Goal: Task Accomplishment & Management: Complete application form

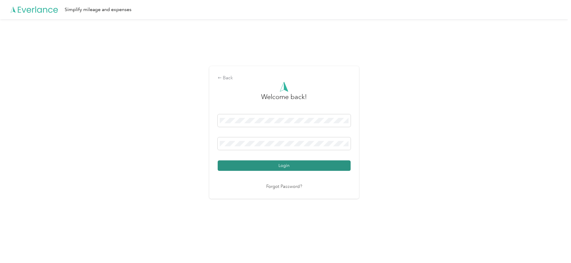
click at [285, 165] on button "Login" at bounding box center [284, 166] width 133 height 10
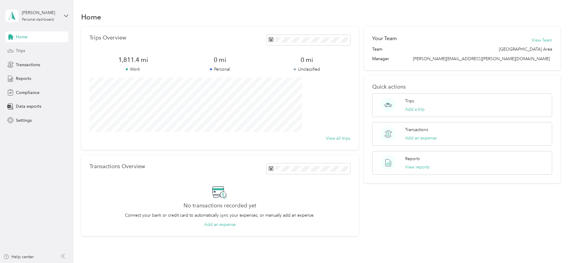
click at [23, 50] on span "Trips" at bounding box center [20, 51] width 9 height 6
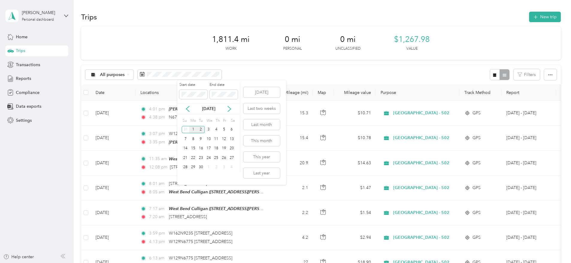
click at [194, 131] on div "1" at bounding box center [193, 129] width 8 height 7
click at [186, 110] on icon at bounding box center [188, 109] width 6 height 6
click at [224, 130] on div "1" at bounding box center [224, 129] width 8 height 7
click at [188, 108] on icon at bounding box center [188, 109] width 6 height 6
click at [230, 108] on icon at bounding box center [230, 109] width 6 height 6
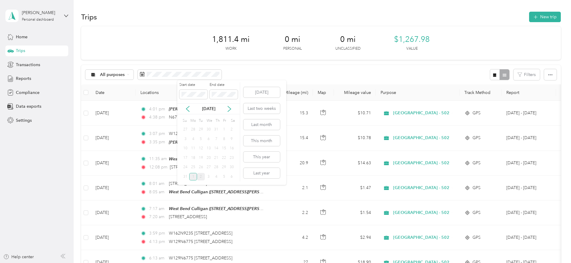
click at [192, 179] on div "1" at bounding box center [193, 176] width 8 height 7
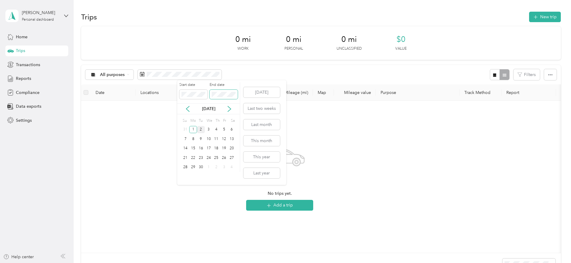
click at [235, 97] on span at bounding box center [224, 95] width 28 height 10
click at [185, 130] on div "31" at bounding box center [186, 129] width 8 height 7
click at [188, 110] on icon at bounding box center [188, 109] width 6 height 6
click at [191, 177] on div "1" at bounding box center [193, 176] width 8 height 7
click at [188, 111] on icon at bounding box center [187, 108] width 3 height 5
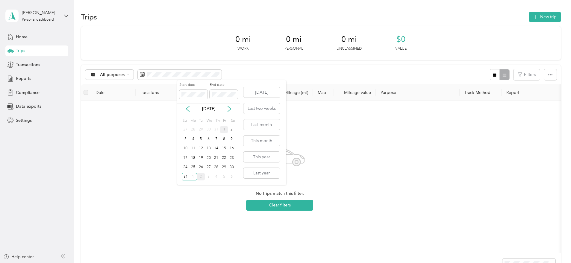
click at [224, 132] on div "1" at bounding box center [224, 129] width 8 height 7
click at [183, 177] on div "31" at bounding box center [186, 176] width 8 height 7
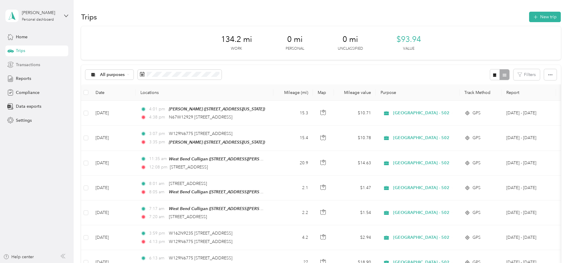
click at [33, 64] on span "Transactions" at bounding box center [28, 65] width 24 height 6
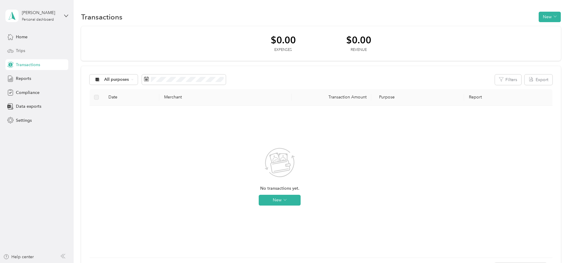
click at [13, 51] on icon at bounding box center [10, 51] width 7 height 7
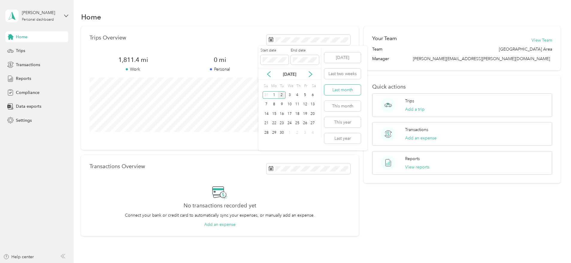
click at [340, 88] on button "Last month" at bounding box center [343, 90] width 37 height 10
click at [20, 49] on span "Trips" at bounding box center [20, 51] width 9 height 6
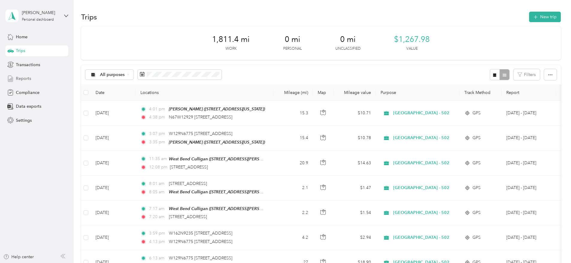
click at [23, 79] on span "Reports" at bounding box center [23, 79] width 15 height 6
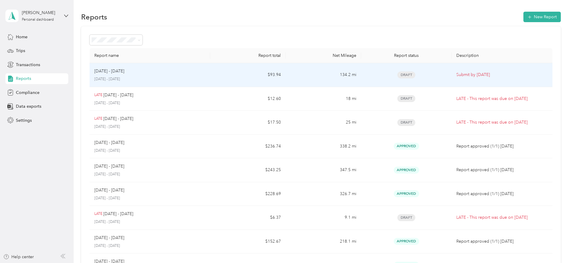
click at [169, 79] on p "August 1 - 31, 2025" at bounding box center [149, 79] width 111 height 5
click at [124, 71] on p "[DATE] - [DATE]" at bounding box center [109, 71] width 30 height 7
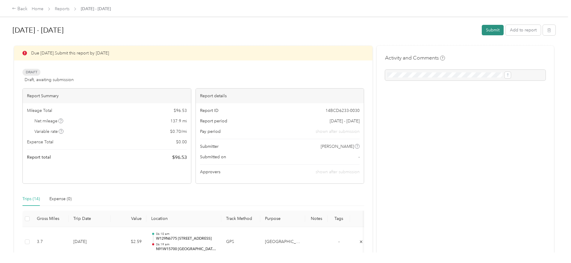
click at [482, 30] on button "Submit" at bounding box center [493, 30] width 22 height 10
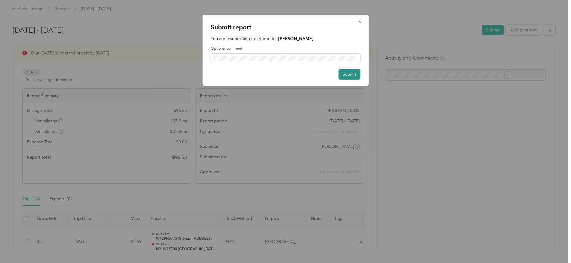
click at [354, 75] on button "Submit" at bounding box center [350, 74] width 22 height 10
